Goal: Find specific page/section: Find specific page/section

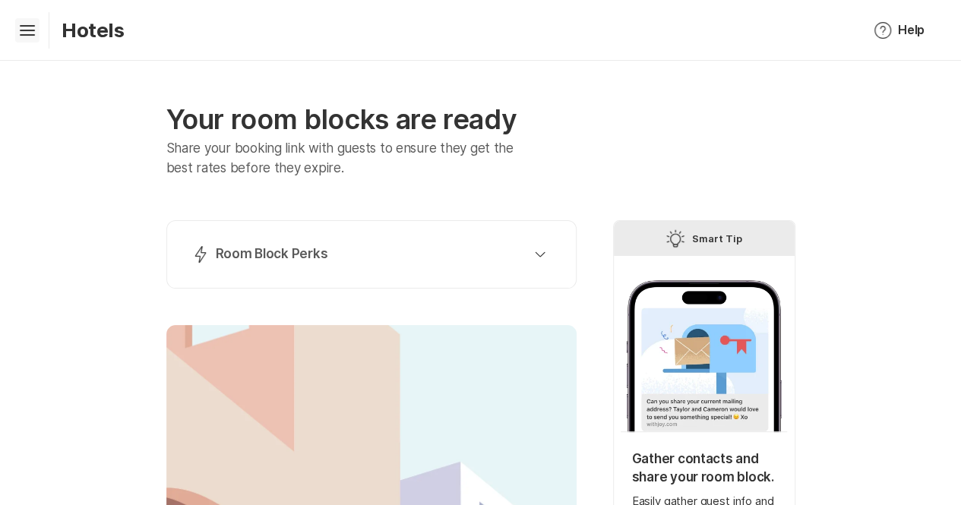
click at [27, 23] on icon "Hamburger" at bounding box center [27, 30] width 24 height 24
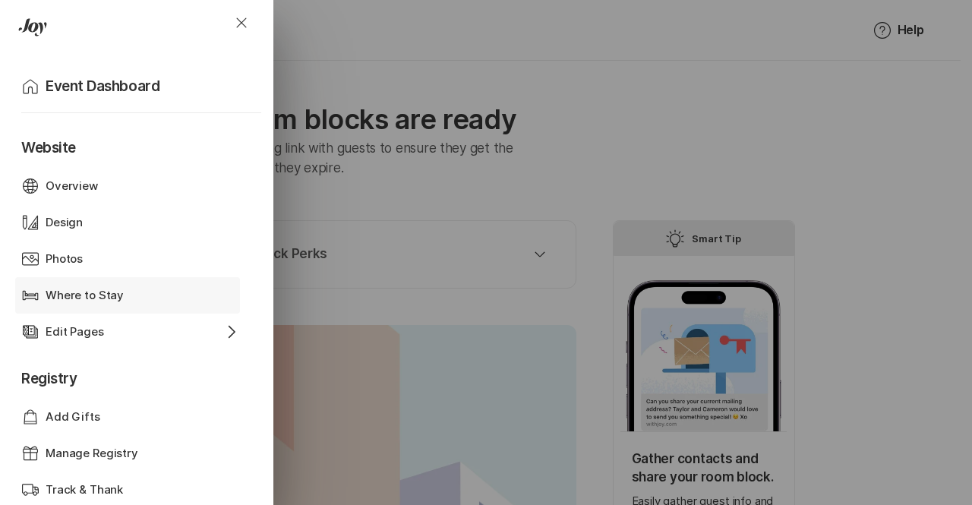
click at [83, 299] on p "Where to Stay" at bounding box center [85, 295] width 78 height 17
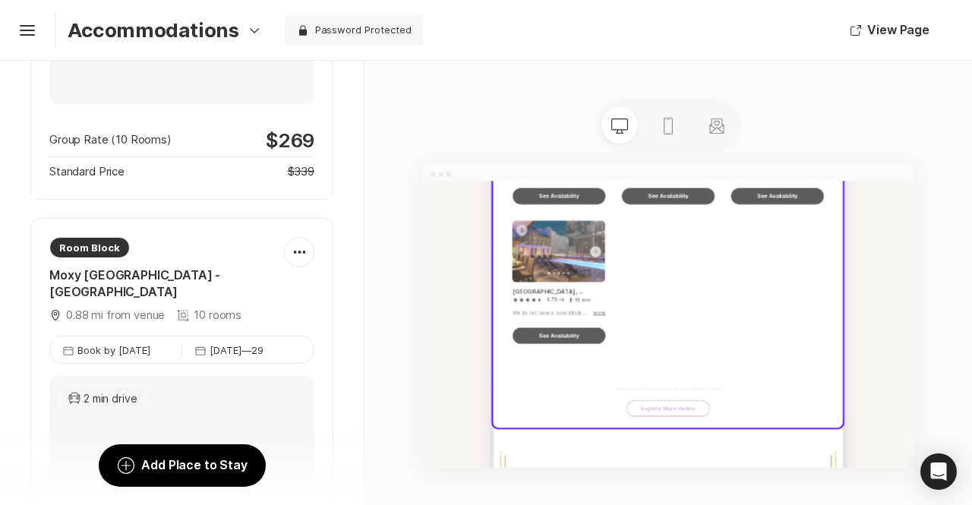
scroll to position [1463, 0]
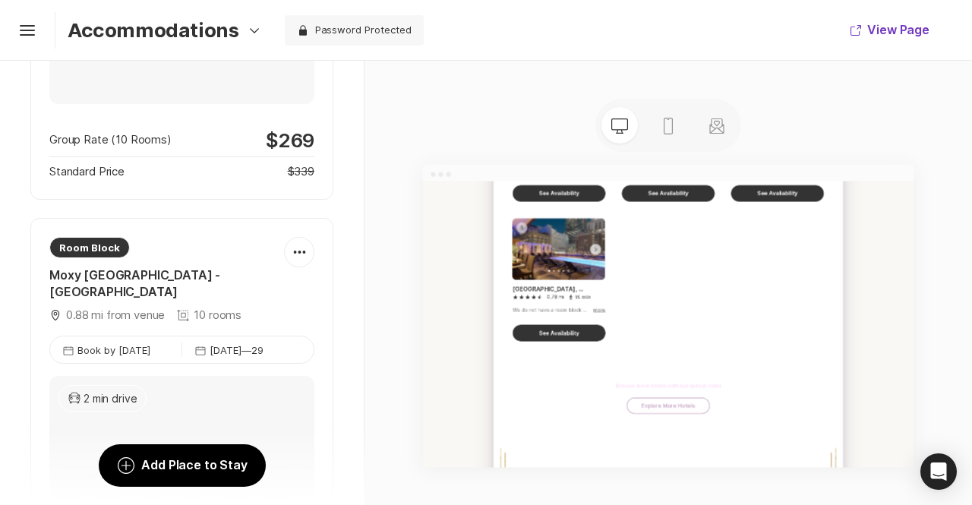
click at [895, 21] on button "View Page" at bounding box center [889, 30] width 115 height 36
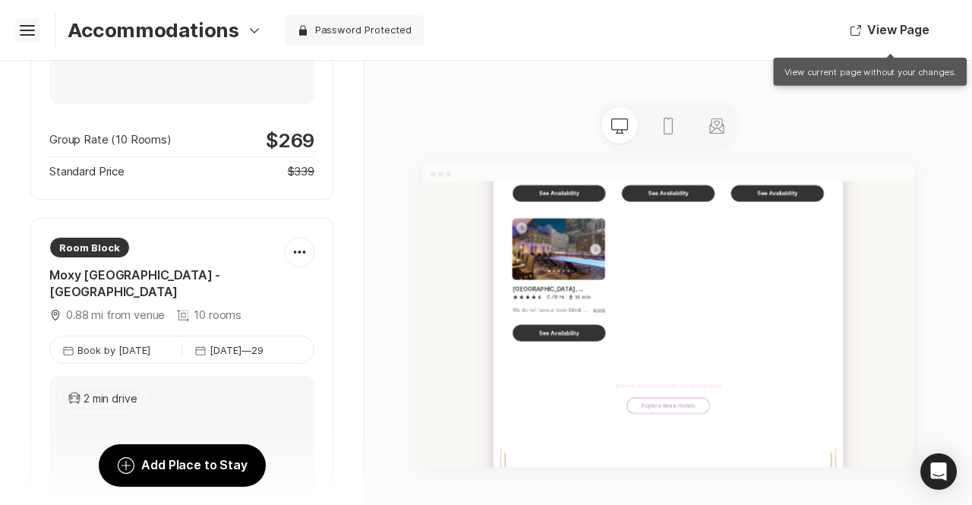
click at [27, 35] on icon at bounding box center [27, 35] width 15 height 2
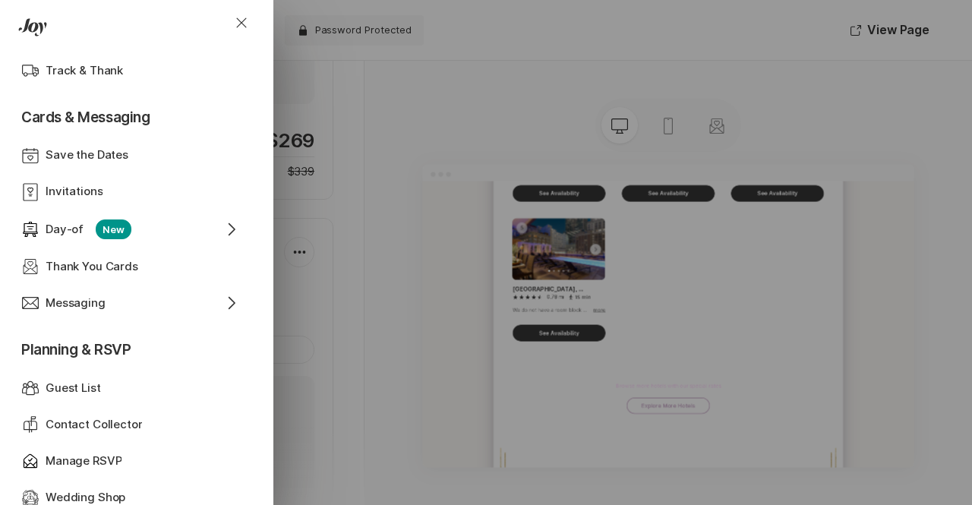
scroll to position [425, 0]
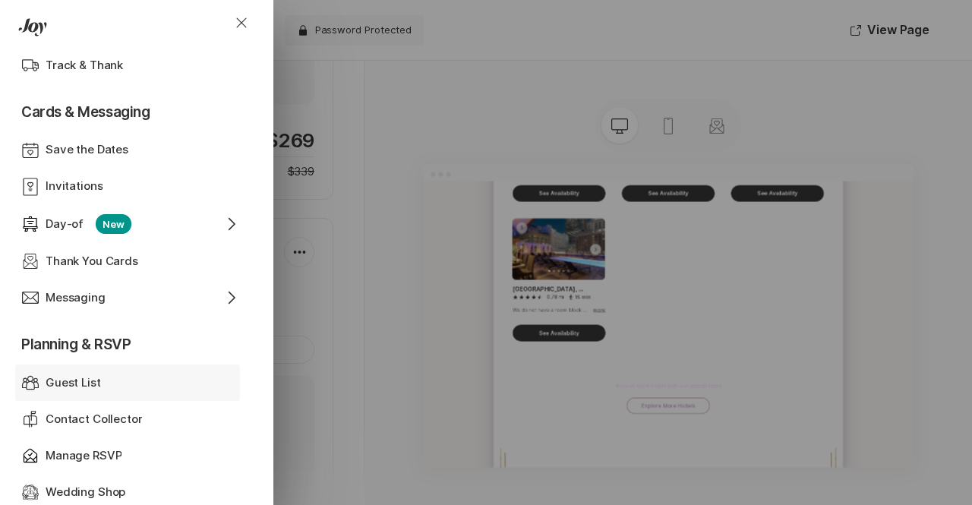
click at [76, 385] on p "Guest List" at bounding box center [73, 382] width 55 height 17
